Goal: Contribute content

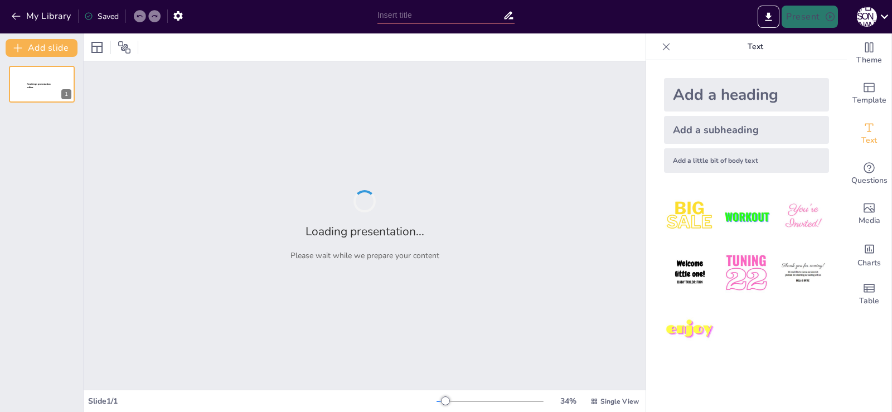
type input "Світогляд первісних спільнот у контексті духовної культури"
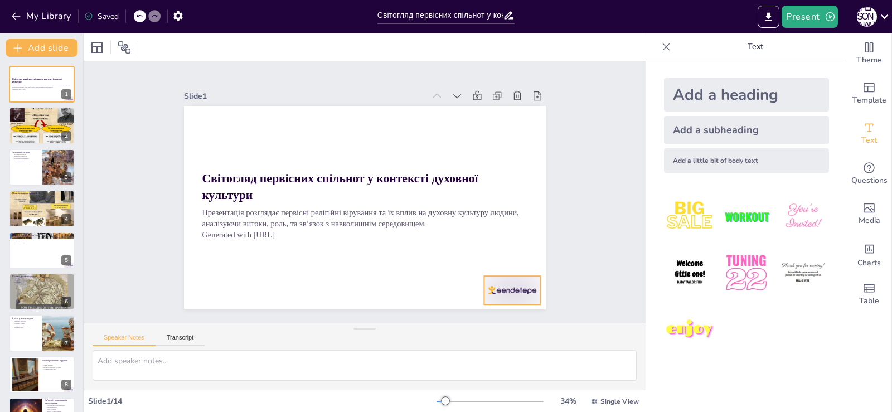
click at [258, 96] on div at bounding box center [227, 79] width 59 height 34
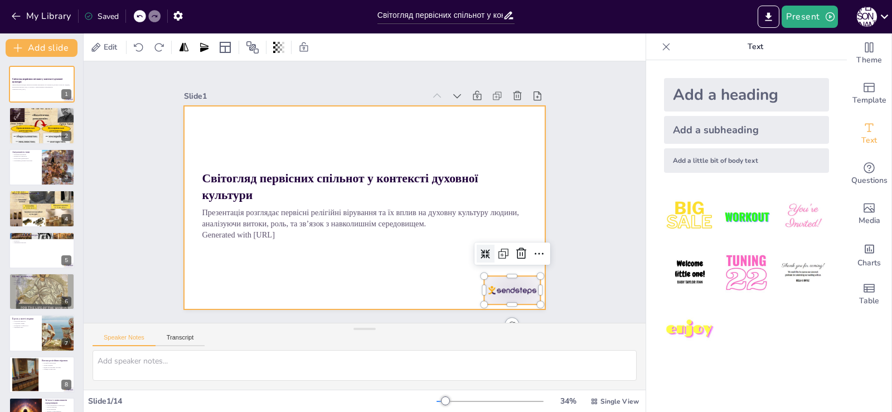
click at [469, 261] on div at bounding box center [349, 193] width 240 height 381
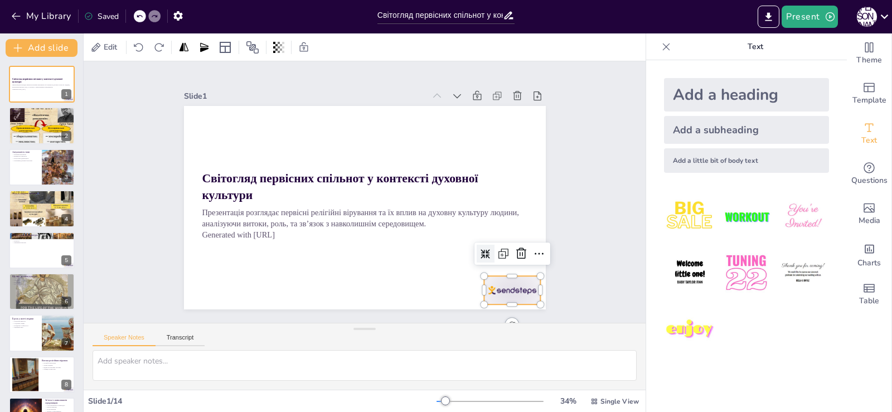
click at [258, 96] on div at bounding box center [227, 79] width 59 height 34
click at [343, 352] on icon at bounding box center [337, 358] width 13 height 12
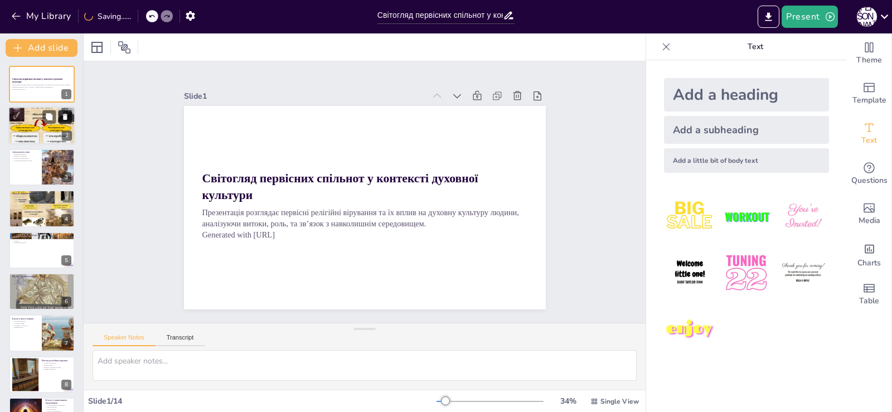
click at [71, 122] on button at bounding box center [65, 116] width 13 height 13
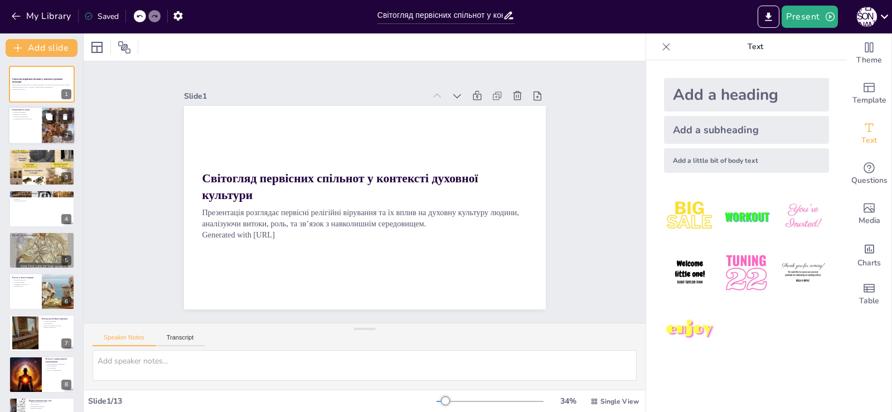
click at [23, 122] on div at bounding box center [41, 126] width 67 height 38
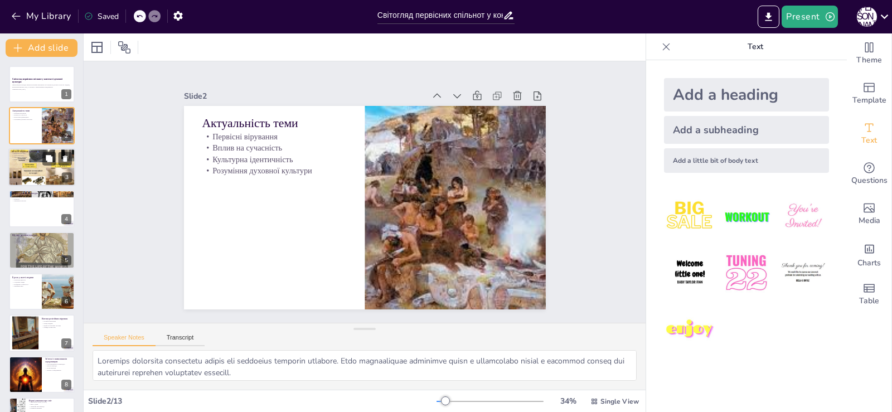
click at [31, 163] on div at bounding box center [41, 167] width 67 height 50
type textarea "Loremips dolorsit a consecte adipi elitseddoei, temp in utlabore etdolo magnaal…"
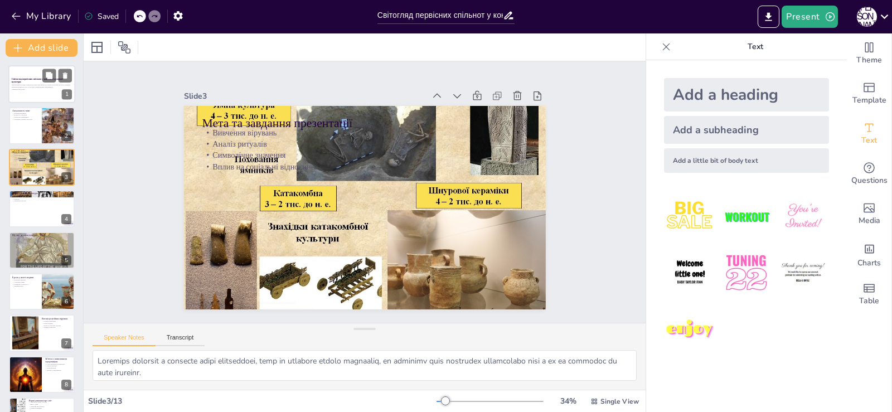
click at [24, 82] on p "Світогляд первісних спільнот у контексті духовної культури" at bounding box center [42, 80] width 60 height 6
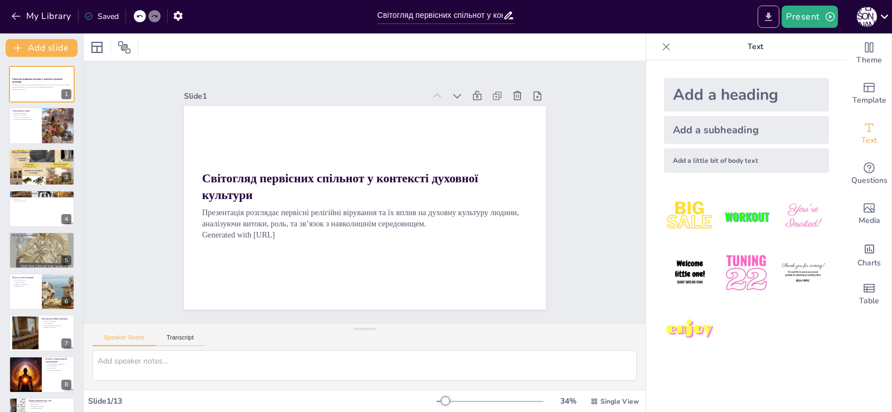
click at [774, 12] on icon "Export to PowerPoint" at bounding box center [769, 17] width 12 height 12
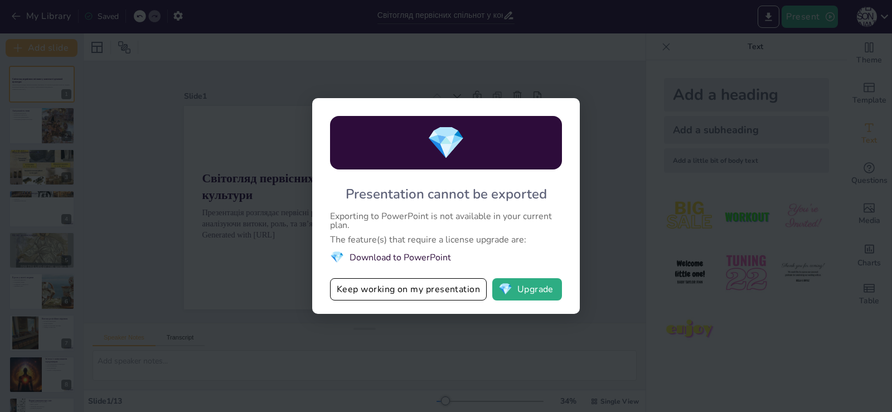
click at [600, 210] on div "💎 Presentation cannot be exported Exporting to PowerPoint is not available in y…" at bounding box center [446, 206] width 892 height 412
click at [450, 289] on button "Keep working on my presentation" at bounding box center [408, 289] width 157 height 22
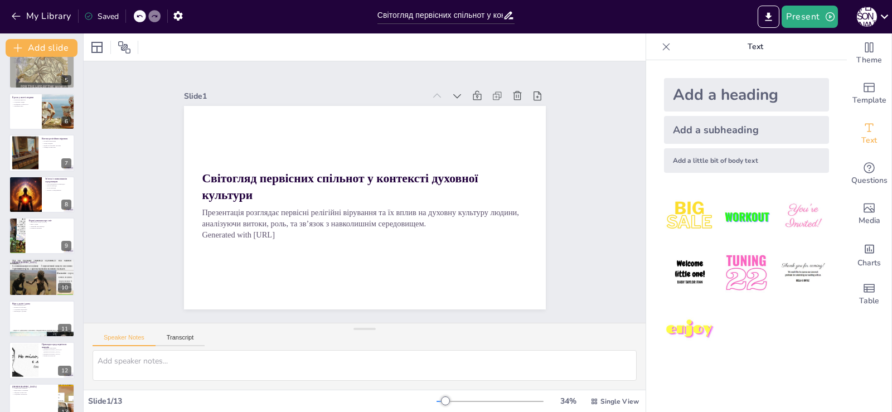
scroll to position [197, 0]
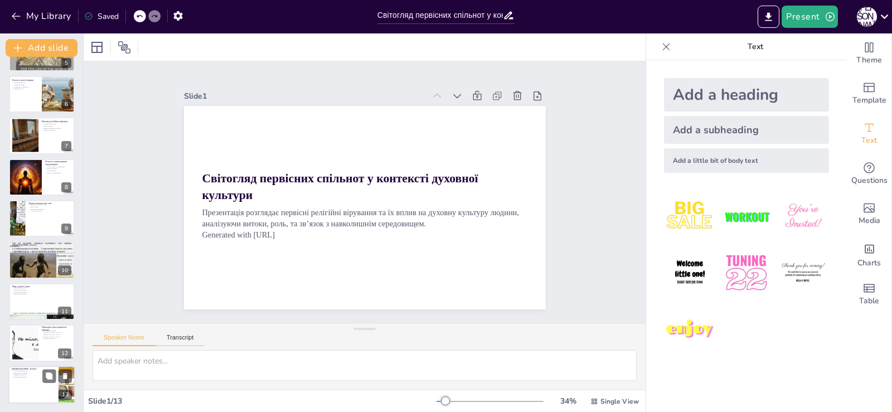
click at [29, 384] on div at bounding box center [41, 385] width 67 height 38
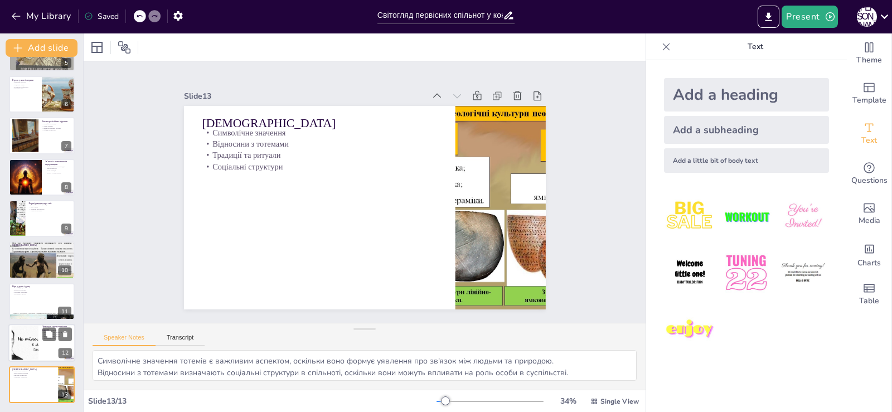
click at [21, 344] on div at bounding box center [24, 343] width 67 height 34
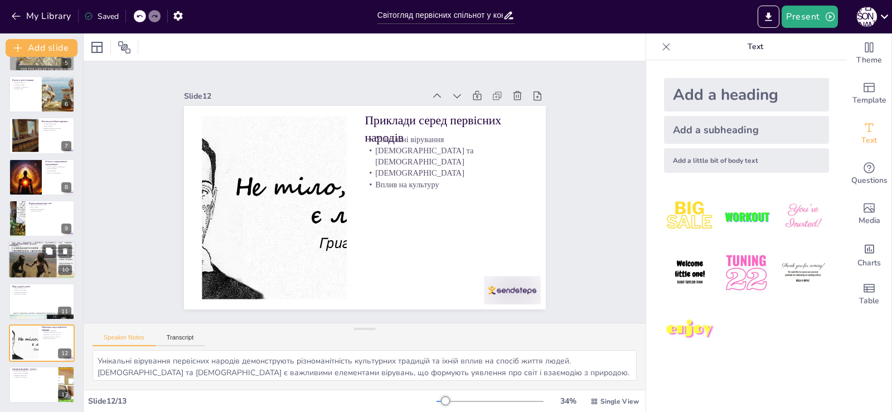
click at [19, 268] on div at bounding box center [41, 260] width 67 height 50
type textarea "Віра у душу є основою [DEMOGRAPHIC_DATA], що формує уявлення про всесвіт, де вс…"
